Goal: Information Seeking & Learning: Learn about a topic

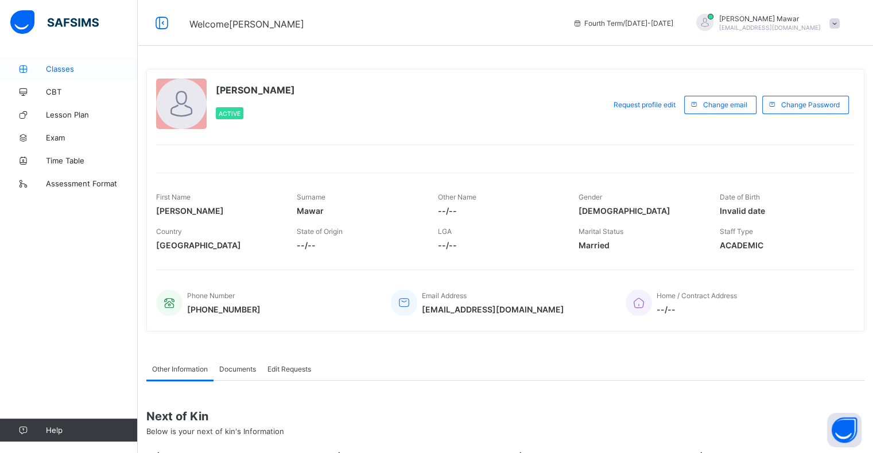
click at [67, 80] on link "Classes" at bounding box center [69, 68] width 138 height 23
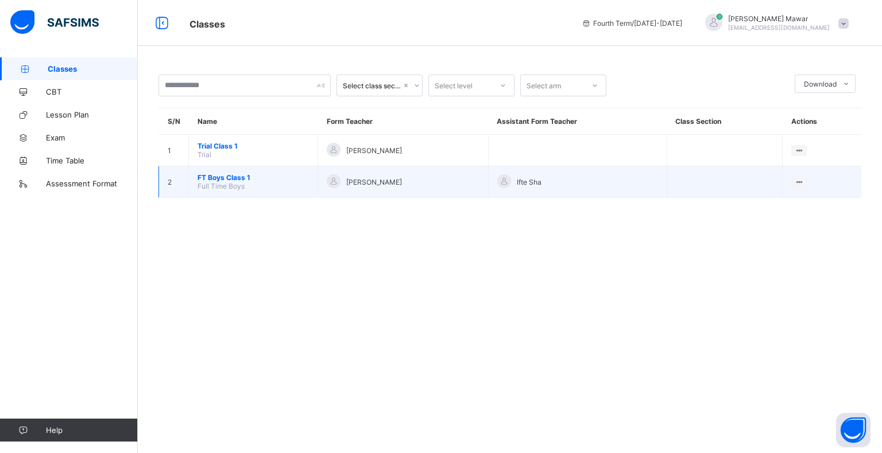
click at [259, 179] on span "FT Boys Class 1" at bounding box center [252, 177] width 111 height 9
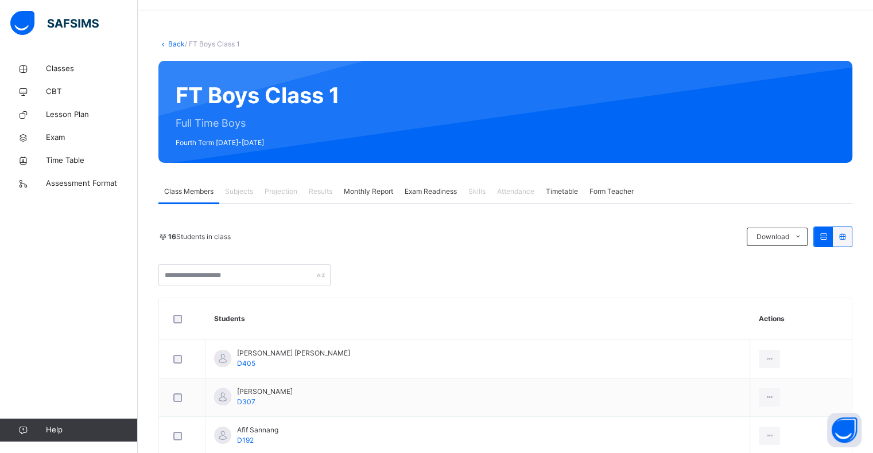
scroll to position [37, 0]
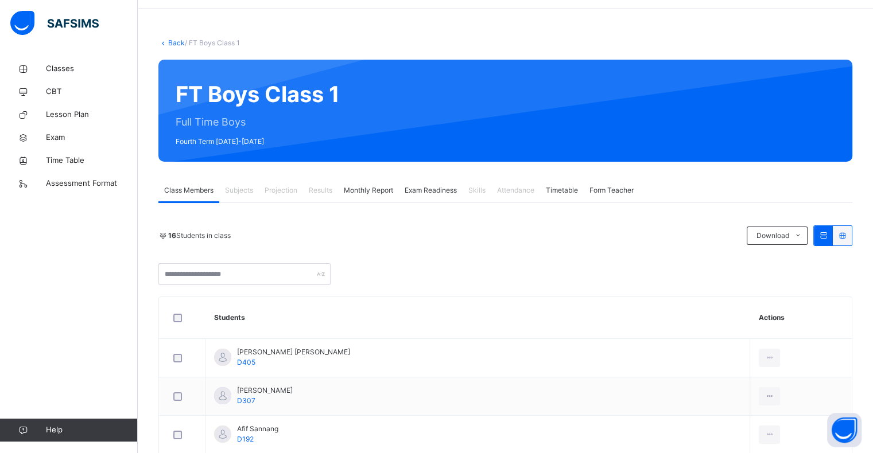
click at [275, 188] on span "Projection" at bounding box center [281, 190] width 33 height 10
click at [297, 196] on div "Projection" at bounding box center [281, 190] width 44 height 23
click at [285, 198] on div "Projection" at bounding box center [281, 190] width 44 height 23
click at [288, 195] on span "Projection" at bounding box center [281, 190] width 33 height 10
click at [288, 196] on div "Projection" at bounding box center [281, 190] width 44 height 23
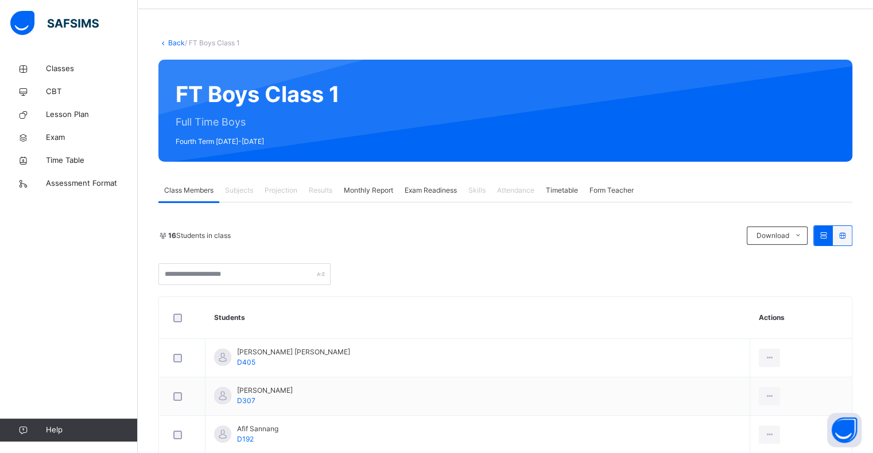
click at [340, 201] on div "Monthly Report" at bounding box center [368, 190] width 61 height 23
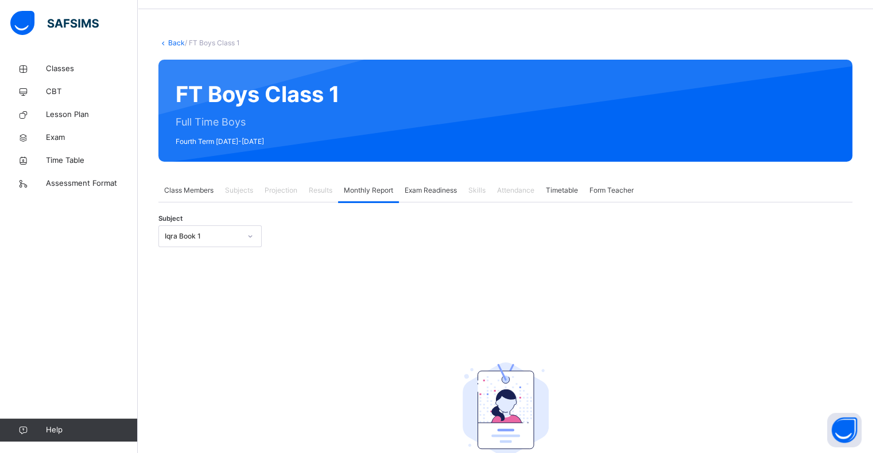
click at [320, 199] on div "Results" at bounding box center [320, 190] width 35 height 23
click at [294, 201] on div "Projection" at bounding box center [281, 190] width 44 height 23
click at [287, 200] on div "Projection" at bounding box center [281, 190] width 44 height 23
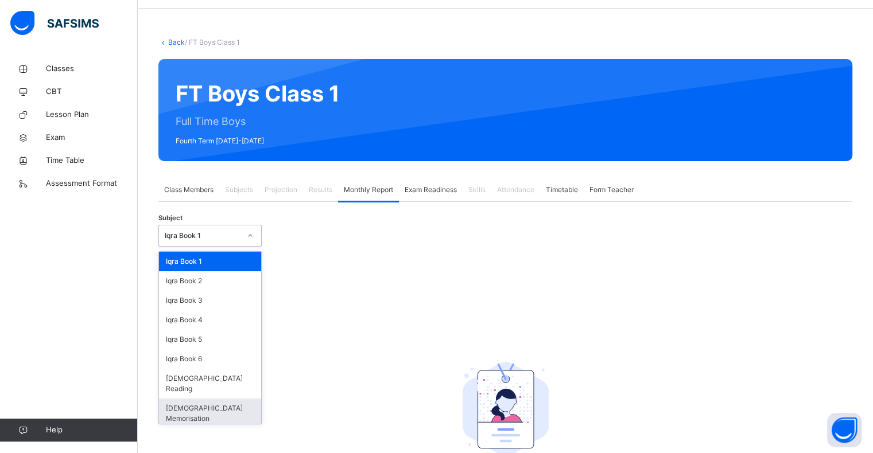
click at [205, 406] on div "[DEMOGRAPHIC_DATA] Memorisation" at bounding box center [210, 414] width 102 height 30
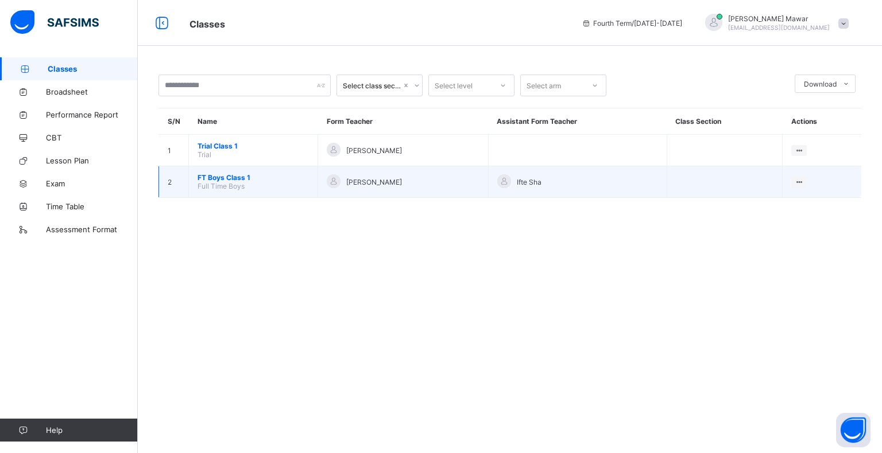
click at [222, 193] on td "FT Boys Class 1 Full Time Boys" at bounding box center [253, 182] width 129 height 32
click at [227, 174] on span "FT Boys Class 1" at bounding box center [252, 177] width 111 height 9
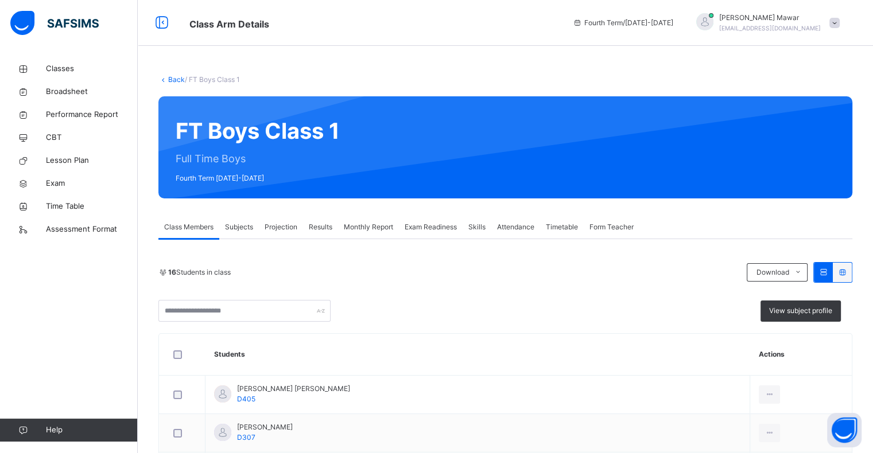
click at [270, 234] on div "Projection" at bounding box center [281, 227] width 44 height 23
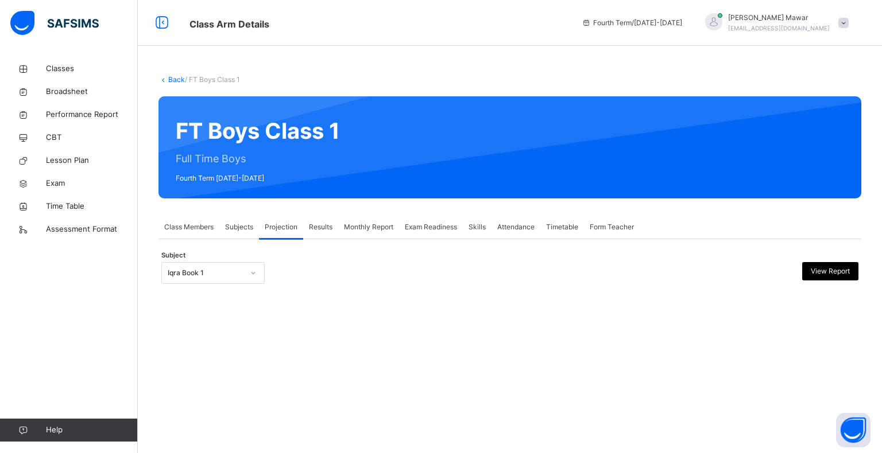
click at [184, 304] on div "Back / FT Boys Class 1 FT Boys Class 1 Full Time Boys Fourth Term 2024-2025 Cla…" at bounding box center [510, 190] width 744 height 267
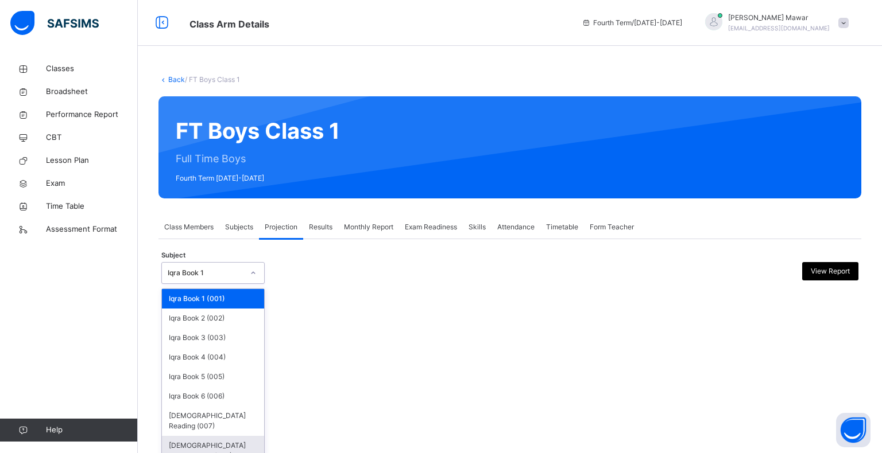
click at [208, 437] on div "Quran Memorisation (008)" at bounding box center [213, 451] width 102 height 30
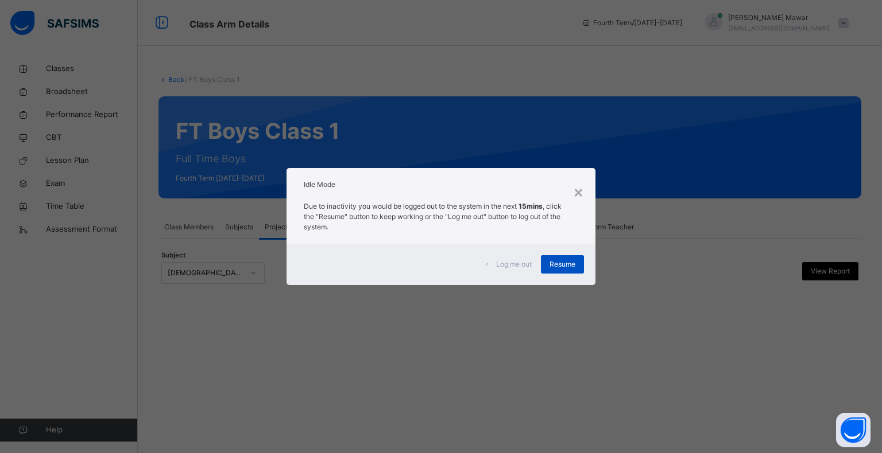
click at [574, 265] on span "Resume" at bounding box center [562, 264] width 26 height 10
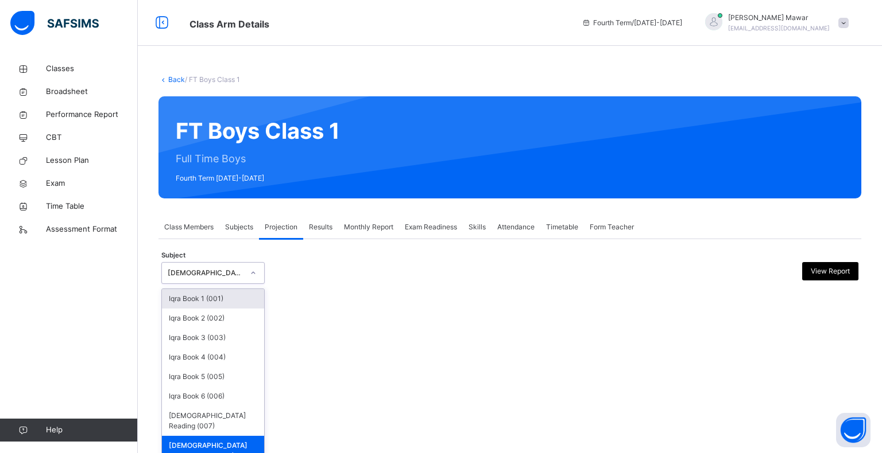
click at [243, 276] on div at bounding box center [253, 273] width 20 height 18
